Goal: Task Accomplishment & Management: Use online tool/utility

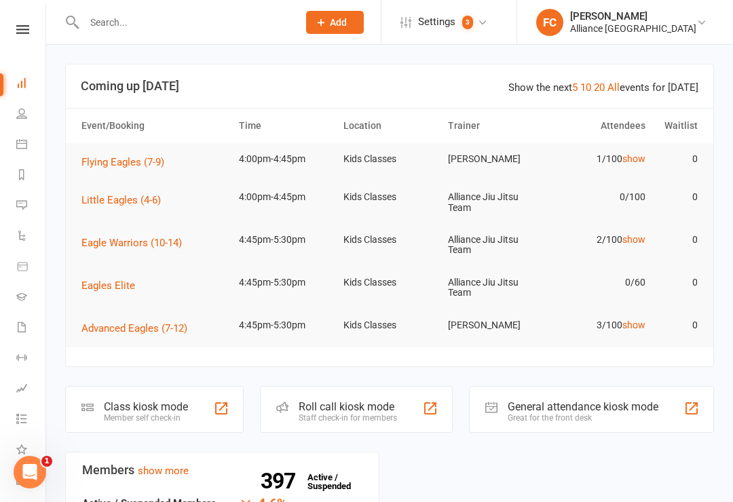
click at [109, 159] on span "Flying Eagles (7-9)" at bounding box center [122, 162] width 83 height 12
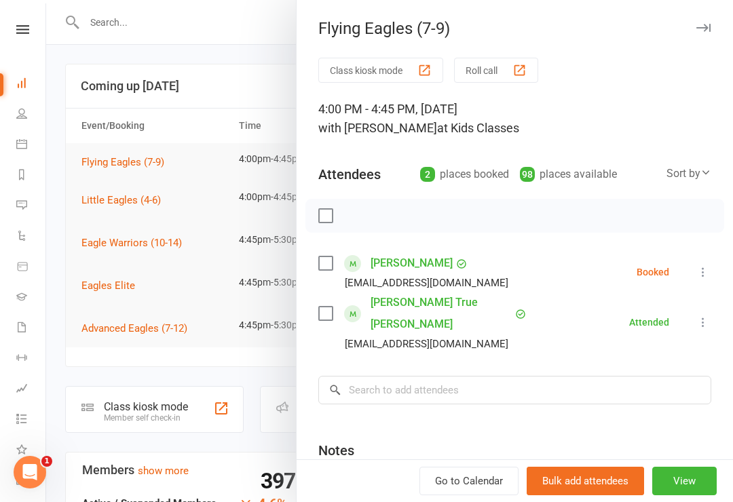
click at [353, 62] on button "Class kiosk mode" at bounding box center [380, 70] width 125 height 25
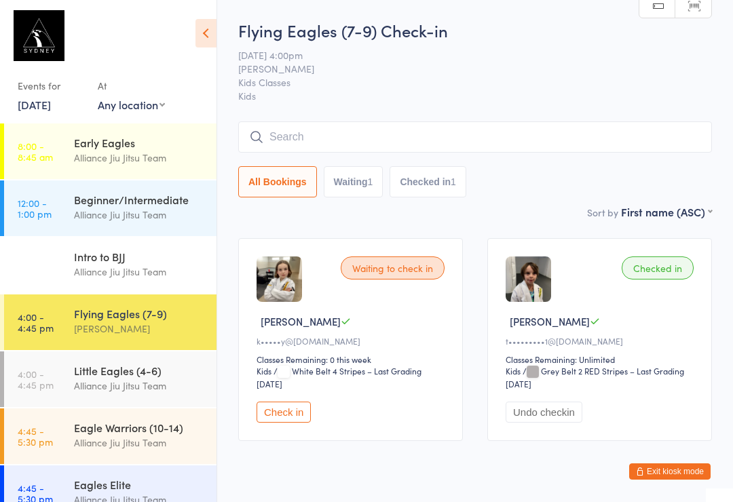
click at [134, 433] on div "Eagle Warriors (10-14)" at bounding box center [139, 427] width 131 height 15
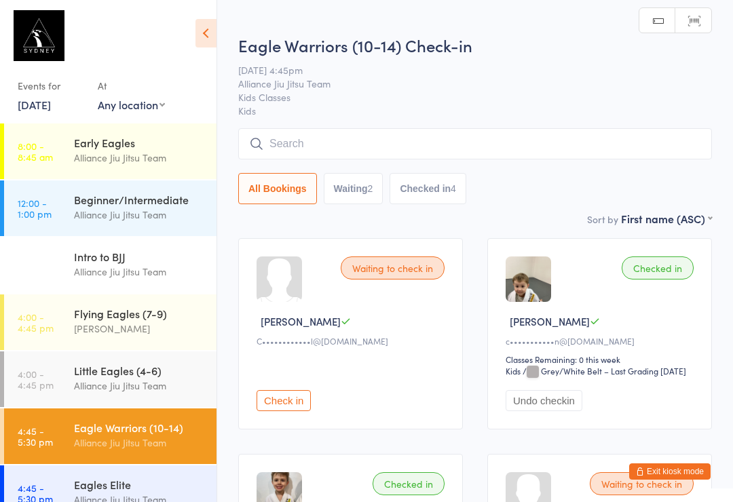
click at [143, 323] on div "[PERSON_NAME]" at bounding box center [139, 329] width 131 height 16
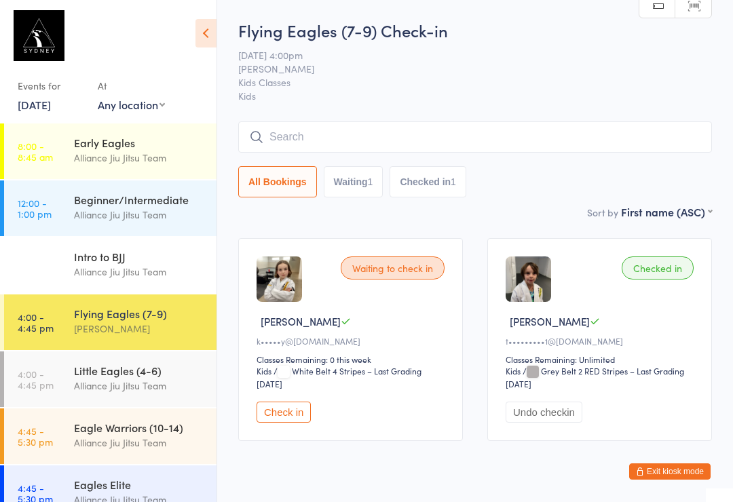
click at [75, 320] on div "Flying Eagles (7-9)" at bounding box center [139, 313] width 131 height 15
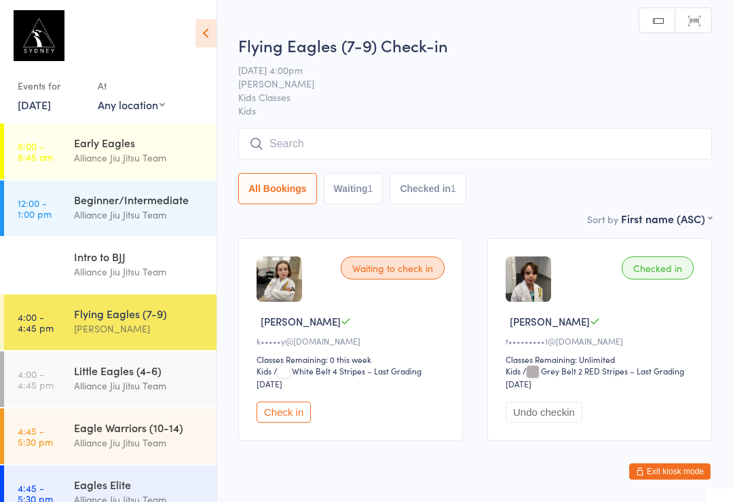
click at [216, 37] on icon at bounding box center [206, 33] width 21 height 29
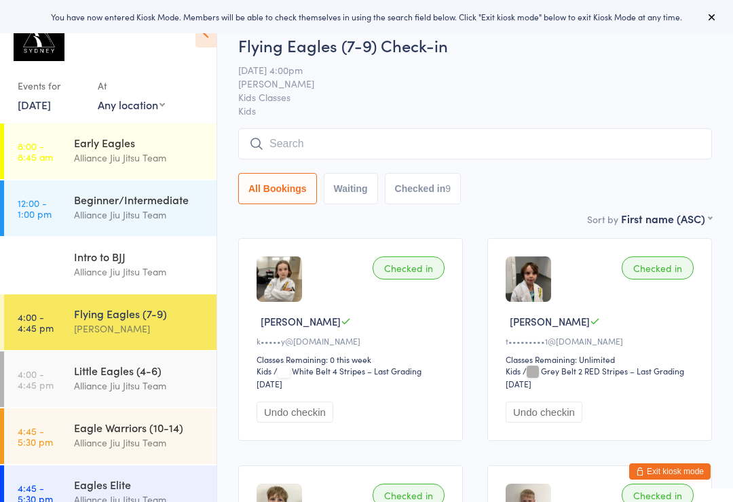
click at [371, 151] on input "search" at bounding box center [475, 143] width 474 height 31
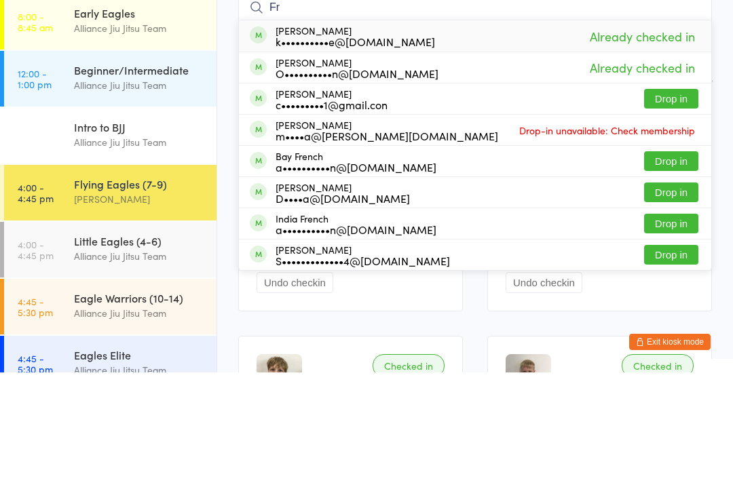
type input "F"
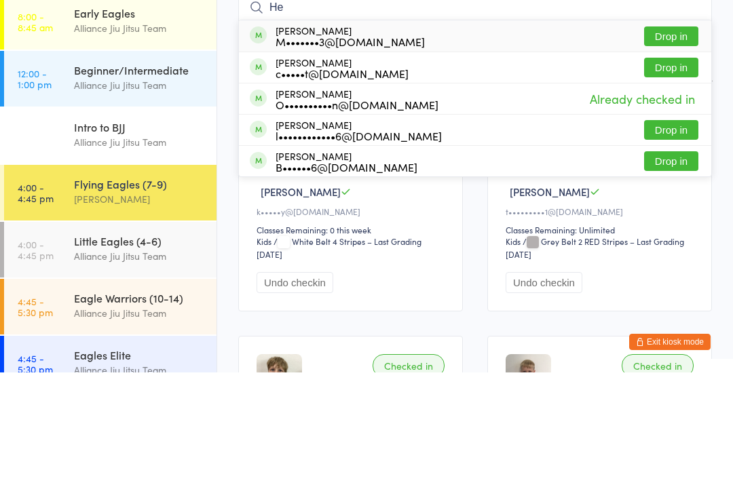
type input "H"
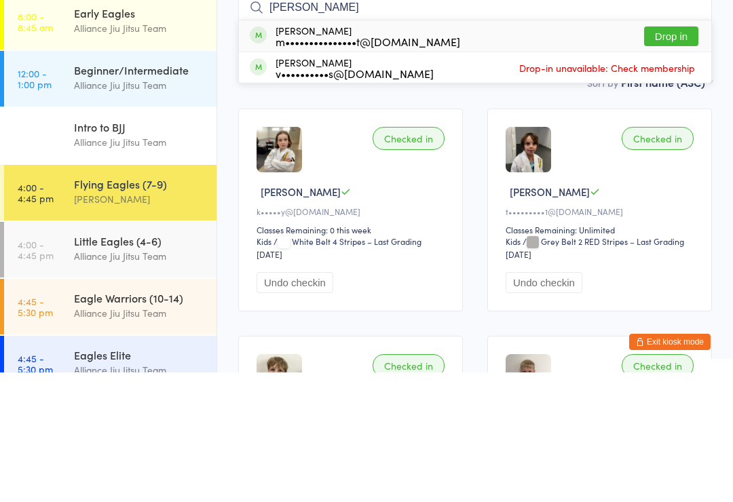
type input "Vitt"
click at [420, 166] on div "m•••••••••••••••t@gmail.com" at bounding box center [368, 171] width 185 height 11
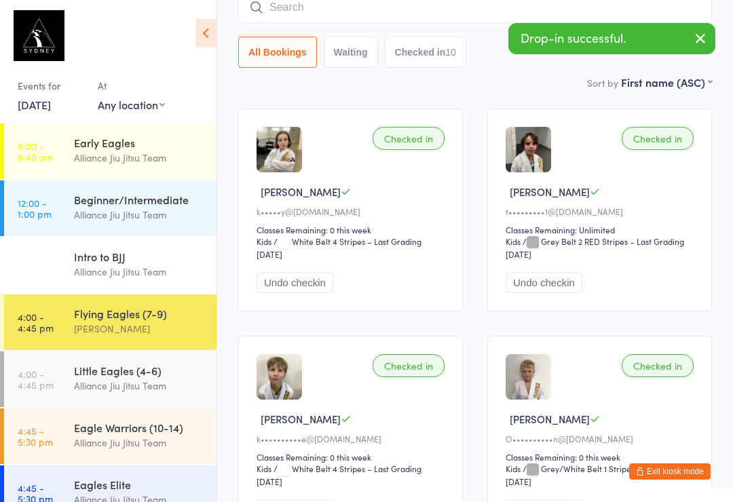
click at [380, 23] on input "search" at bounding box center [475, 7] width 474 height 31
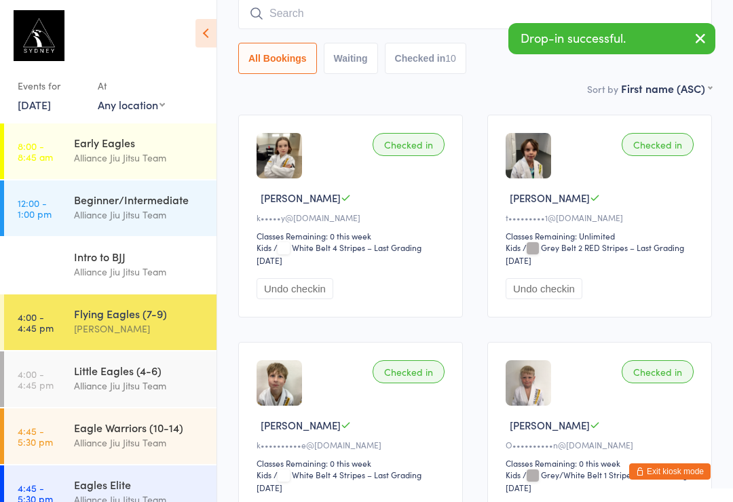
scroll to position [123, 0]
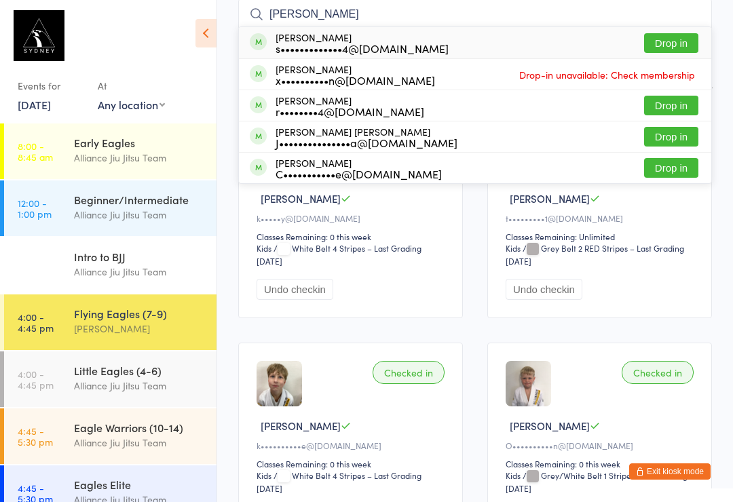
type input "Xavier"
click at [680, 41] on button "Drop in" at bounding box center [671, 43] width 54 height 20
